Goal: Task Accomplishment & Management: Manage account settings

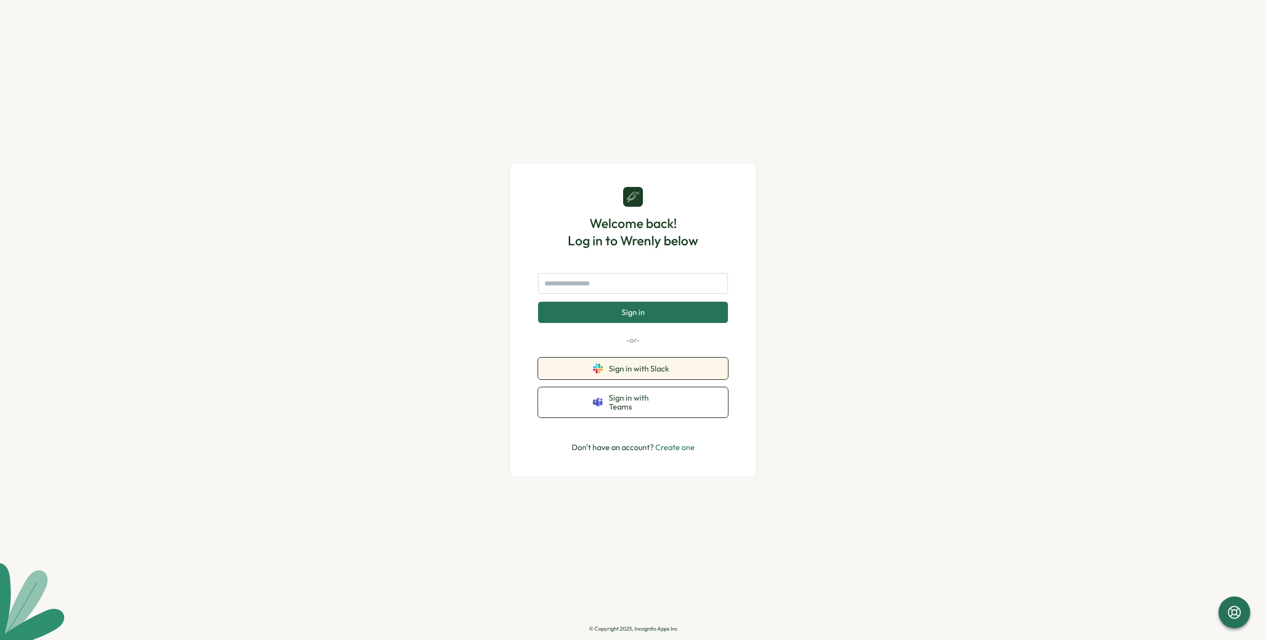
click at [636, 373] on span "Sign in with Slack" at bounding box center [641, 368] width 64 height 9
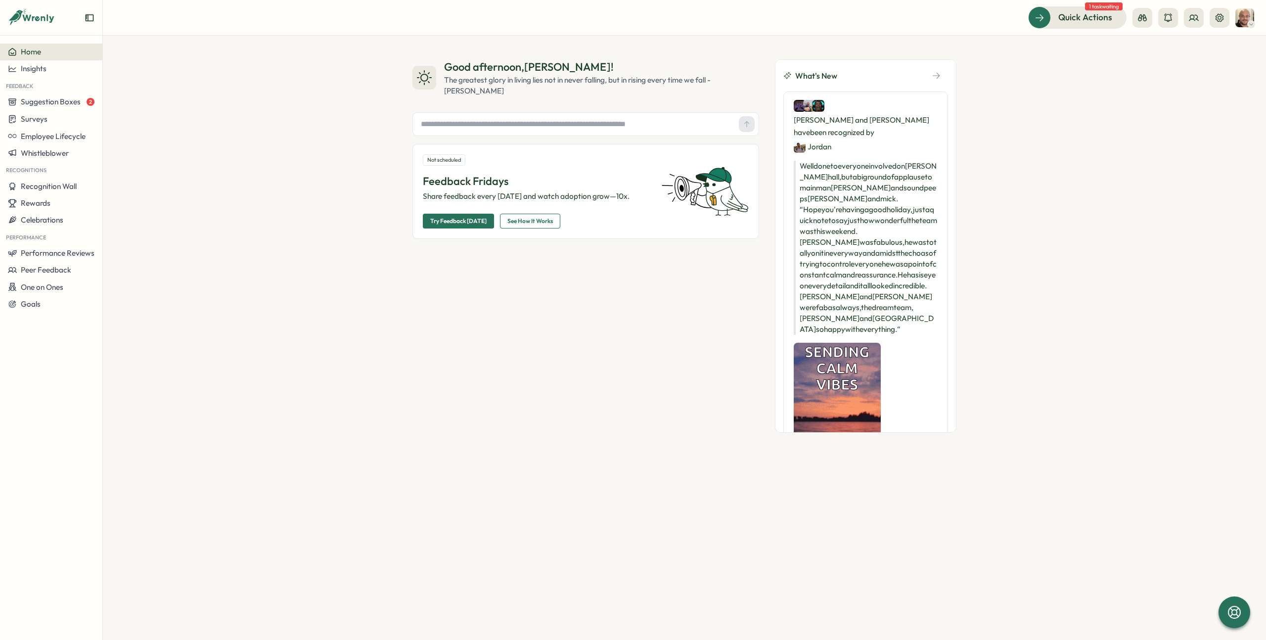
click at [39, 52] on span "Home" at bounding box center [31, 51] width 20 height 9
click at [1055, 15] on span "Quick Actions" at bounding box center [1072, 17] width 54 height 13
click at [1247, 20] on img at bounding box center [1245, 17] width 19 height 19
click at [1247, 18] on img at bounding box center [1245, 17] width 19 height 19
click at [1229, 16] on button at bounding box center [1220, 18] width 20 height 20
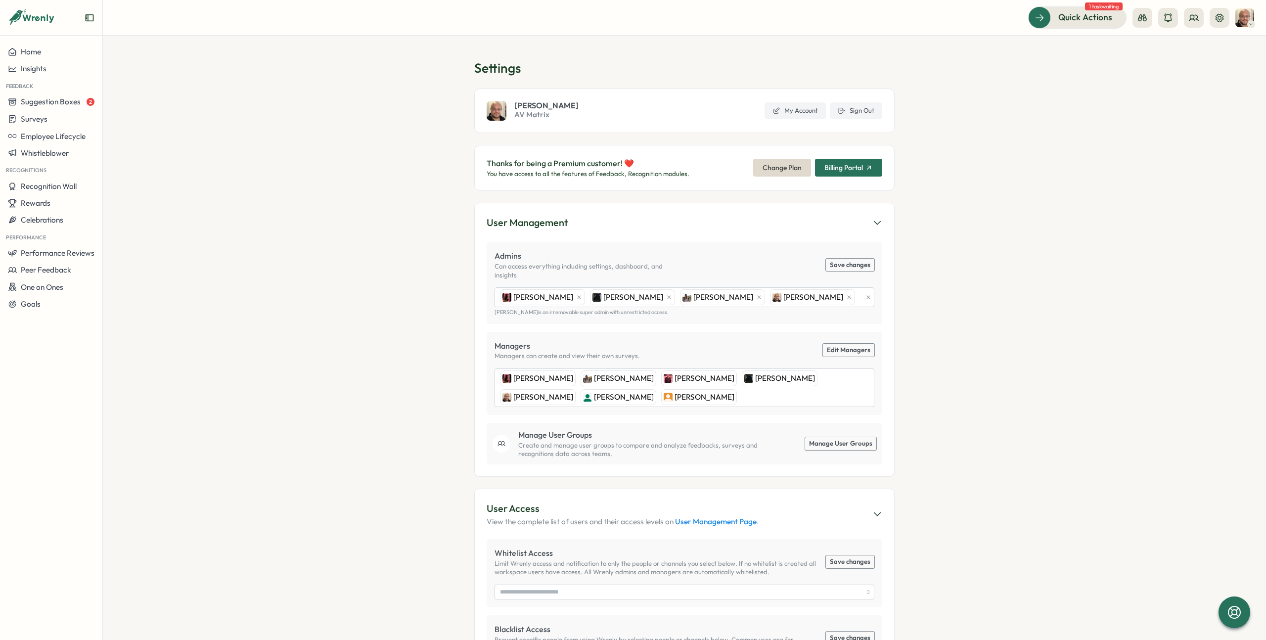
click at [849, 165] on span "Billing Portal" at bounding box center [844, 167] width 39 height 7
